Goal: Task Accomplishment & Management: Use online tool/utility

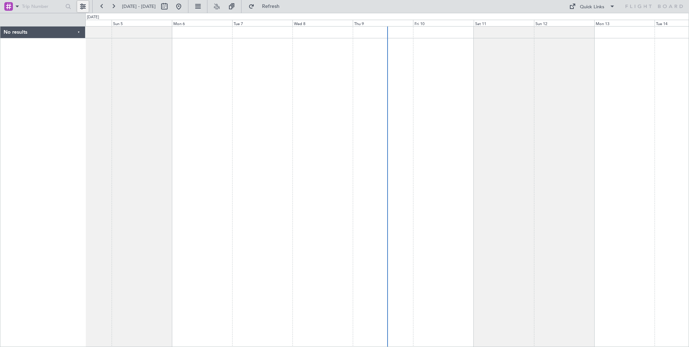
click at [82, 7] on button at bounding box center [82, 6] width 11 height 11
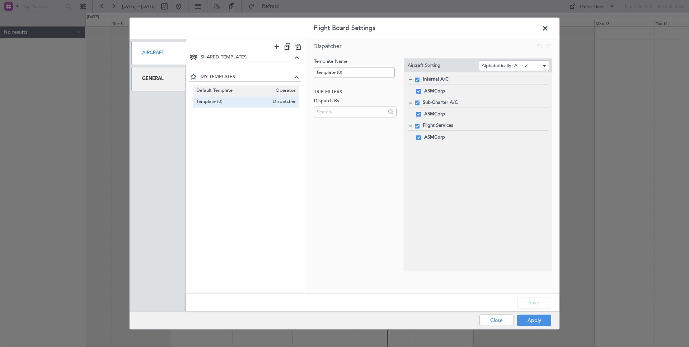
click at [218, 92] on span "Default Template" at bounding box center [234, 91] width 76 height 8
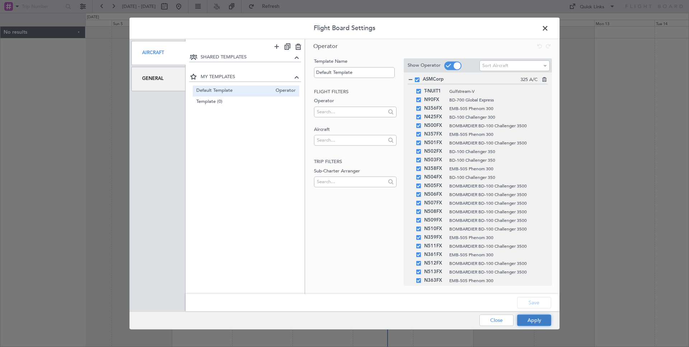
click at [535, 323] on button "Apply" at bounding box center [534, 320] width 34 height 11
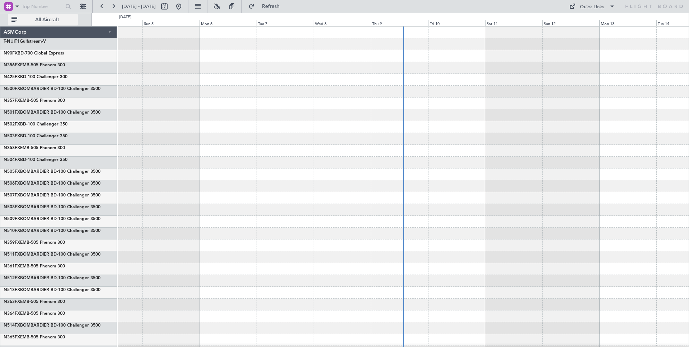
click at [48, 22] on span "All Aircraft" at bounding box center [47, 19] width 57 height 5
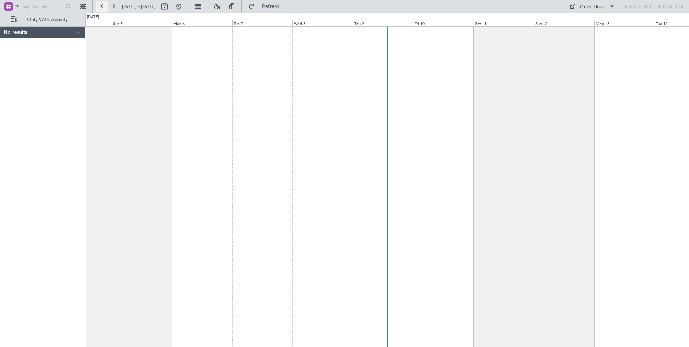
click at [102, 10] on button at bounding box center [101, 6] width 11 height 11
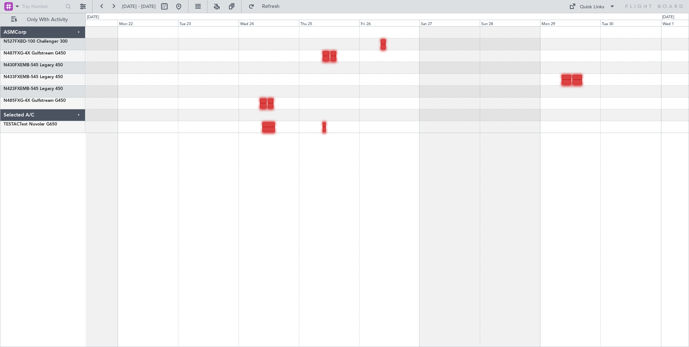
click at [567, 123] on div at bounding box center [386, 127] width 603 height 12
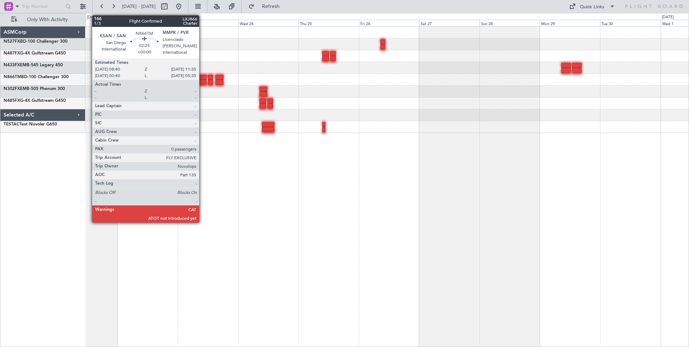
click at [202, 78] on div at bounding box center [203, 77] width 8 height 5
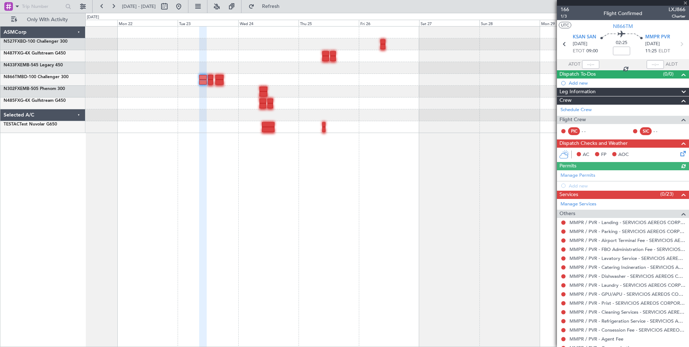
click at [679, 150] on icon at bounding box center [682, 153] width 6 height 6
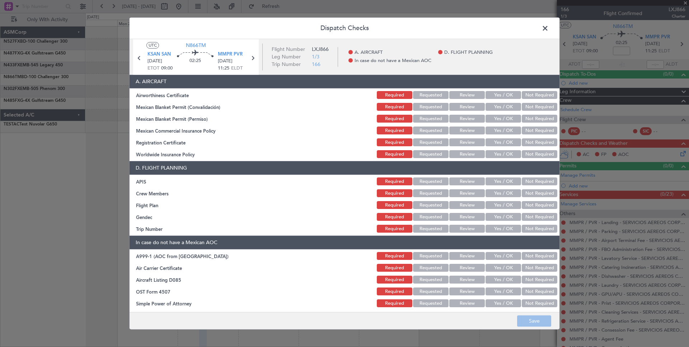
scroll to position [3, 0]
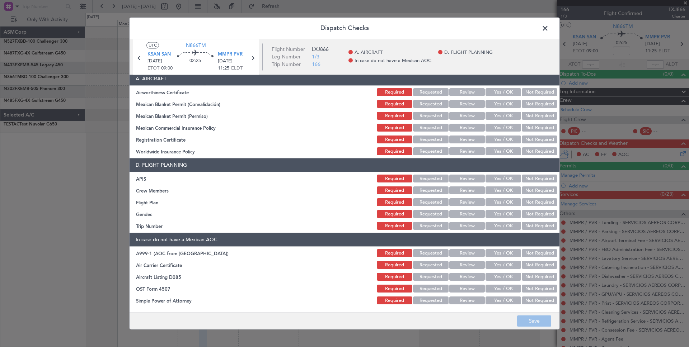
click at [466, 92] on button "Review" at bounding box center [467, 93] width 36 height 8
click at [499, 90] on button "Yes / OK" at bounding box center [504, 93] width 36 height 8
click at [500, 100] on button "Yes / OK" at bounding box center [504, 104] width 36 height 8
click at [495, 114] on button "Yes / OK" at bounding box center [504, 116] width 36 height 8
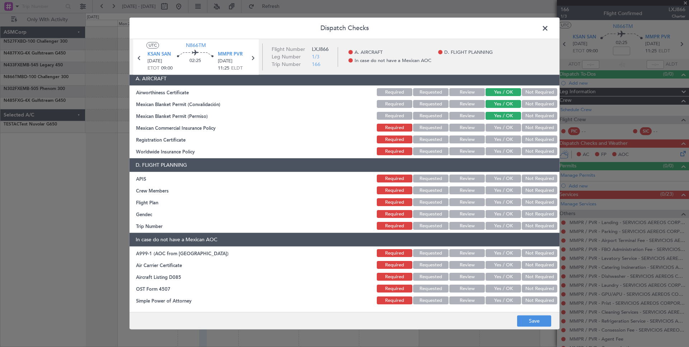
click at [493, 128] on button "Yes / OK" at bounding box center [504, 128] width 36 height 8
click at [536, 142] on button "Not Required" at bounding box center [540, 140] width 36 height 8
click at [514, 150] on button "Yes / OK" at bounding box center [504, 152] width 36 height 8
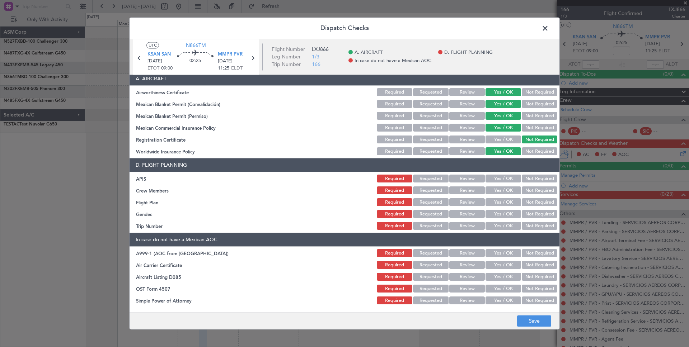
click at [549, 31] on span at bounding box center [549, 30] width 0 height 14
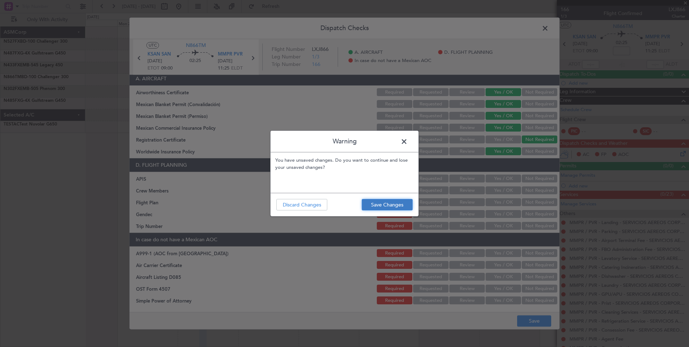
click at [375, 203] on button "Save Changes" at bounding box center [387, 204] width 51 height 11
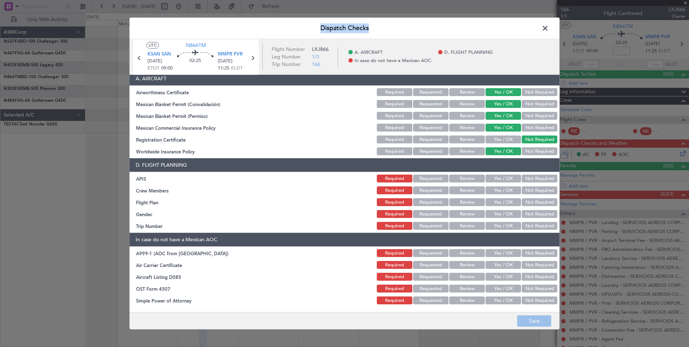
drag, startPoint x: 322, startPoint y: 28, endPoint x: 379, endPoint y: 28, distance: 57.4
click at [379, 28] on header "Dispatch Checks" at bounding box center [345, 29] width 430 height 22
click at [495, 175] on button "Yes / OK" at bounding box center [504, 179] width 36 height 8
click at [495, 193] on button "Yes / OK" at bounding box center [504, 191] width 36 height 8
click at [494, 201] on button "Yes / OK" at bounding box center [504, 203] width 36 height 8
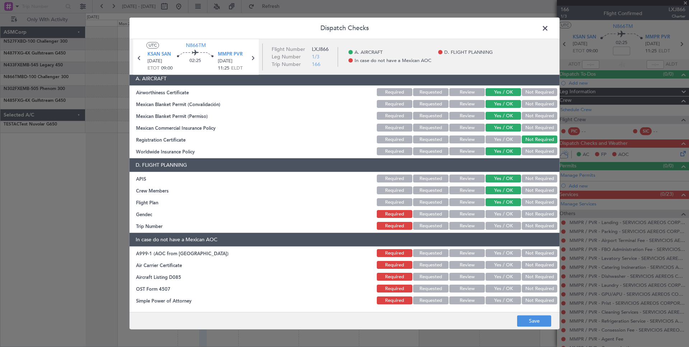
click at [494, 207] on div "Yes / OK" at bounding box center [502, 203] width 36 height 10
click at [494, 211] on button "Yes / OK" at bounding box center [504, 215] width 36 height 8
click at [494, 219] on section "D. FLIGHT PLANNING APIS Required Requested Review Yes / OK Not Required Crew Me…" at bounding box center [345, 195] width 430 height 73
click at [494, 221] on div "Yes / OK" at bounding box center [502, 226] width 36 height 10
click at [495, 229] on button "Yes / OK" at bounding box center [504, 226] width 36 height 8
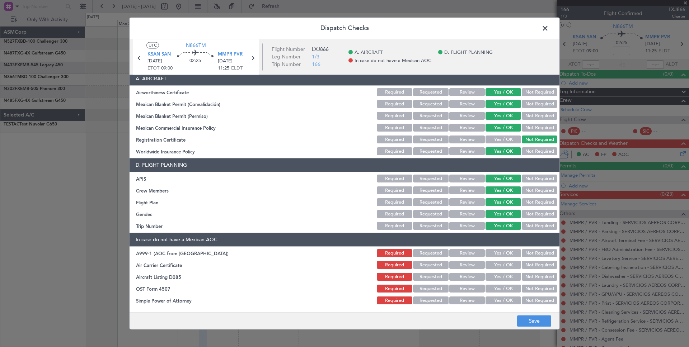
click at [549, 28] on span at bounding box center [549, 30] width 0 height 14
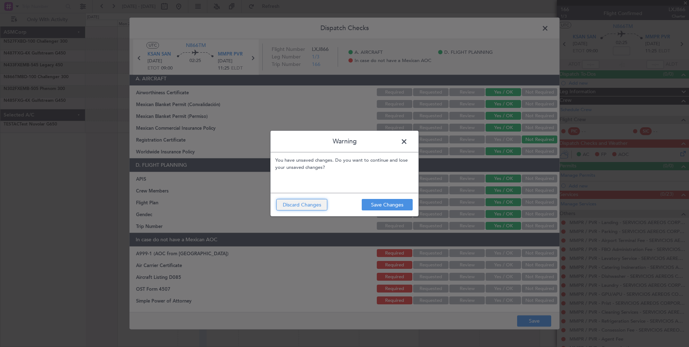
click at [305, 210] on button "Discard Changes" at bounding box center [301, 204] width 51 height 11
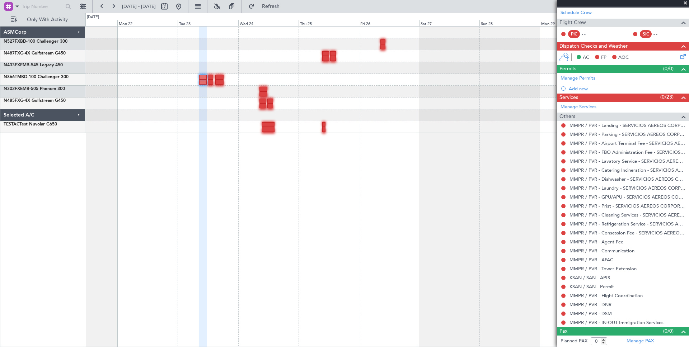
scroll to position [98, 0]
click at [576, 296] on link "MMPR / PVR - Flight Coordination" at bounding box center [605, 295] width 73 height 6
click at [564, 161] on button at bounding box center [563, 161] width 4 height 4
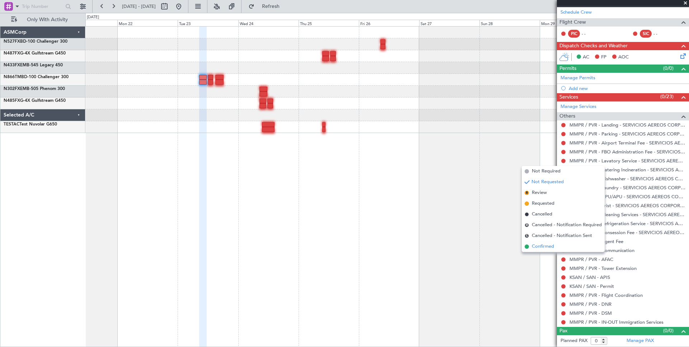
click at [545, 245] on span "Confirmed" at bounding box center [543, 246] width 22 height 7
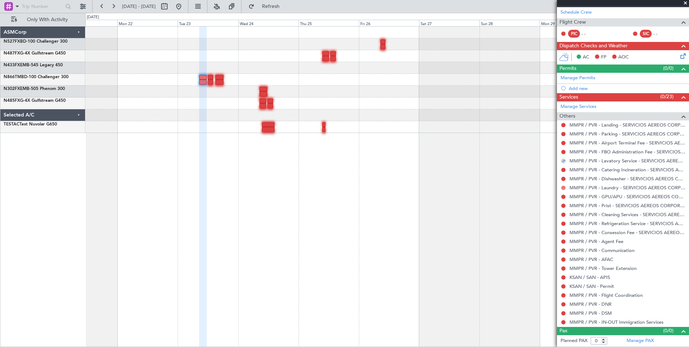
click at [563, 186] on button at bounding box center [563, 188] width 4 height 4
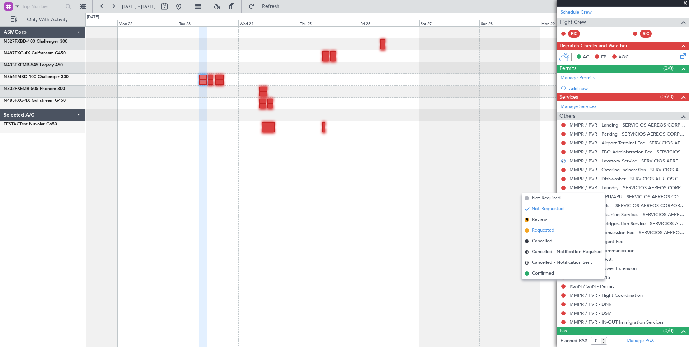
click at [545, 229] on span "Requested" at bounding box center [543, 230] width 23 height 7
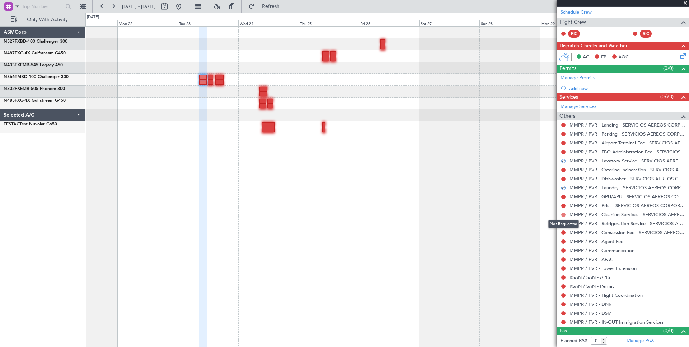
click at [563, 215] on button at bounding box center [563, 215] width 4 height 4
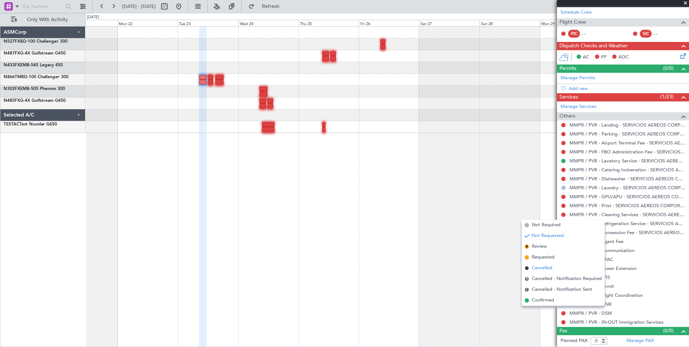
click at [543, 266] on span "Cancelled" at bounding box center [542, 268] width 20 height 7
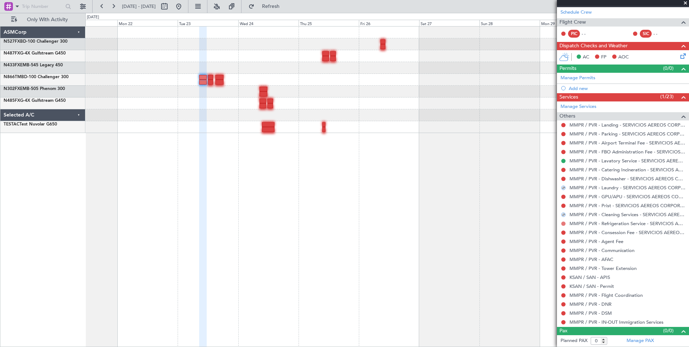
click at [561, 225] on button at bounding box center [563, 224] width 4 height 4
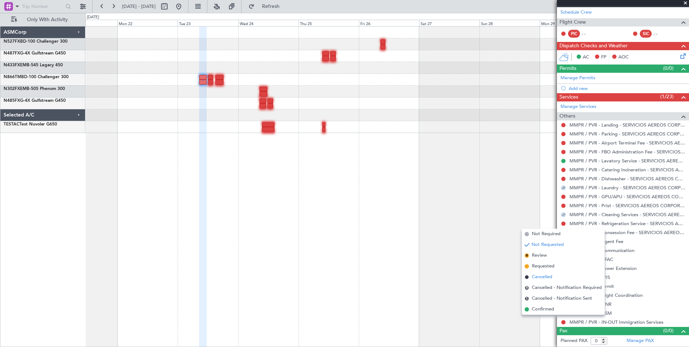
click at [548, 276] on span "Cancelled" at bounding box center [542, 277] width 20 height 7
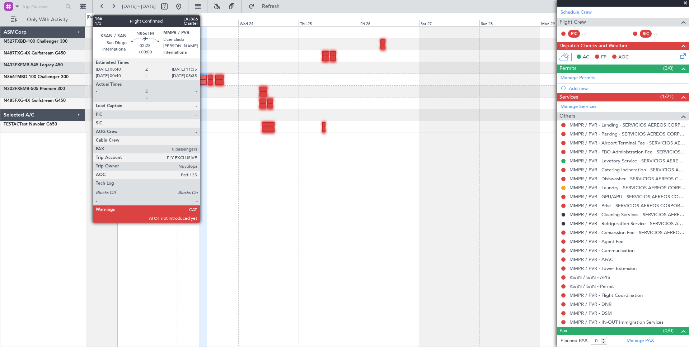
click at [203, 81] on div at bounding box center [203, 82] width 8 height 5
